Goal: Find specific page/section: Find specific page/section

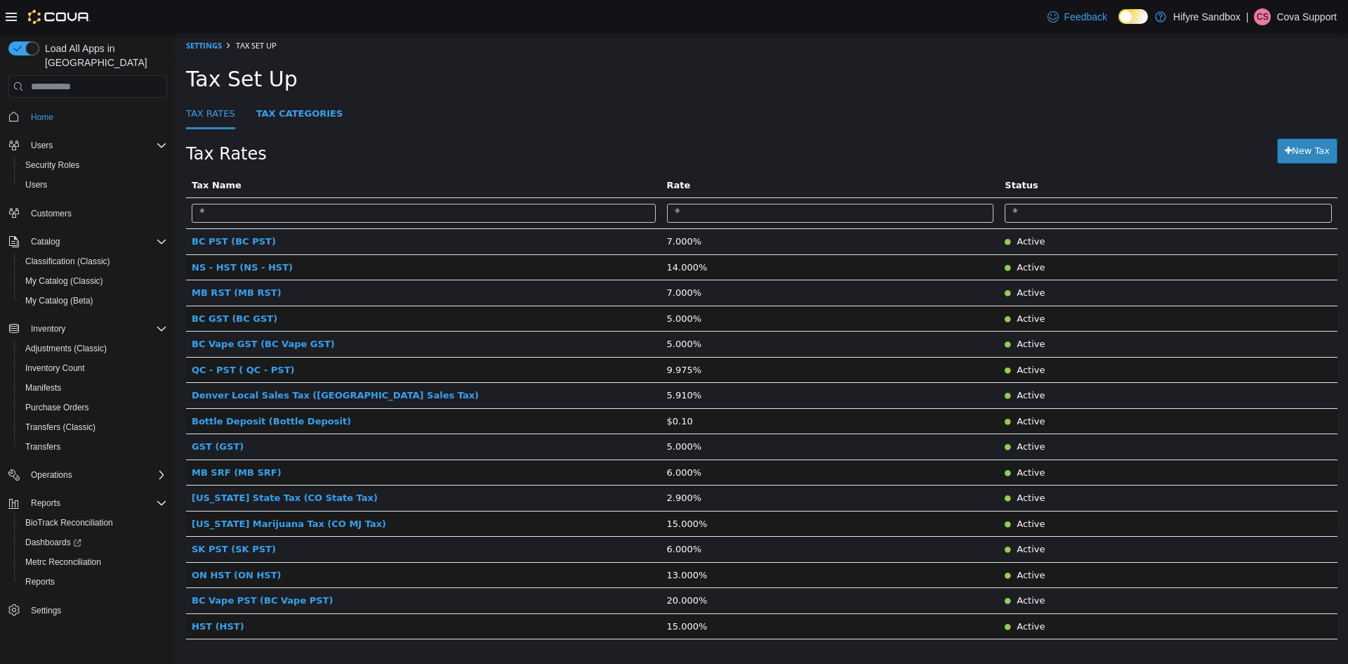
click at [1305, 22] on p "Cova Support" at bounding box center [1307, 16] width 60 height 17
click at [1238, 143] on span "Sign Out" at bounding box center [1246, 138] width 38 height 14
